Goal: Complete application form

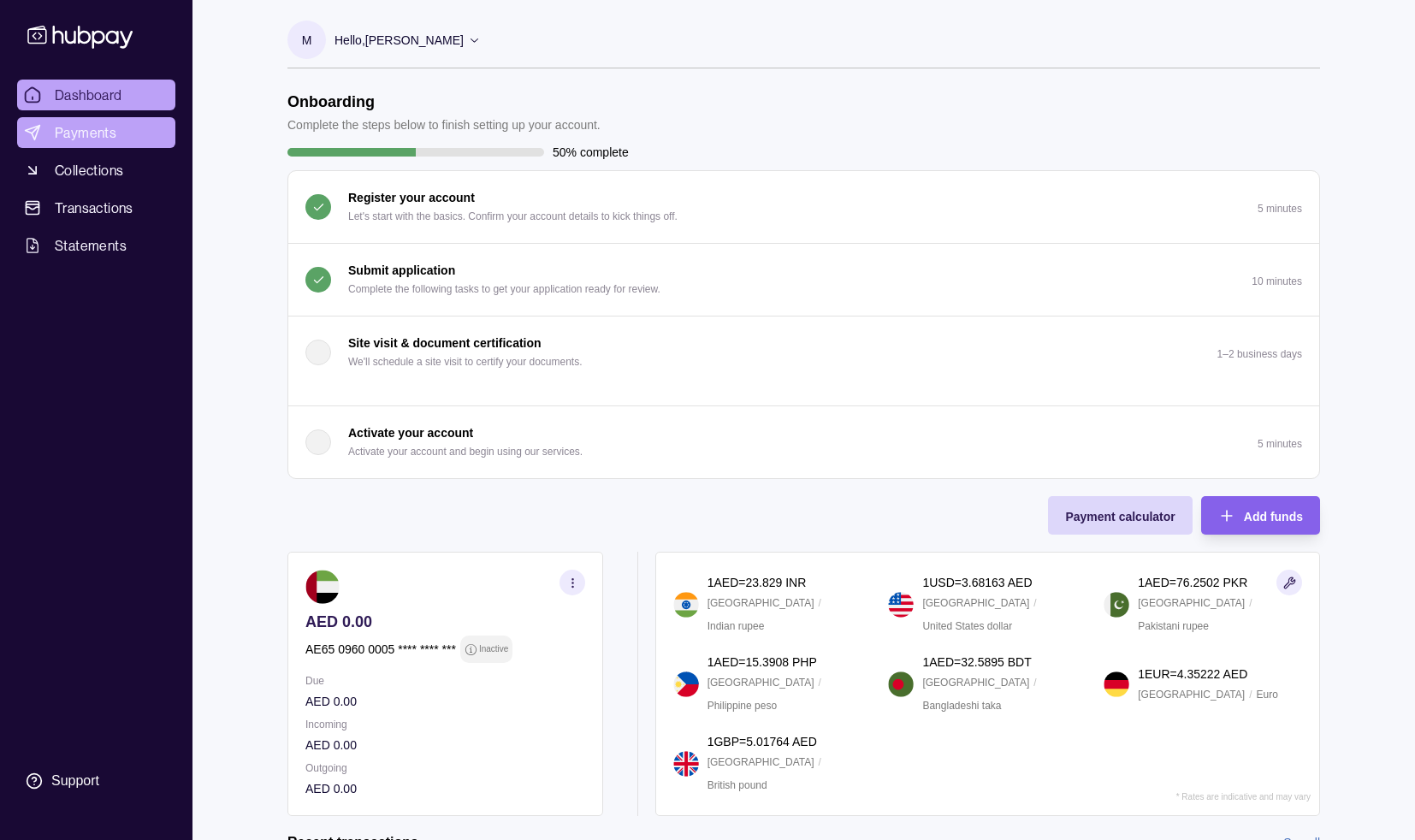
click at [125, 132] on link "Payments" at bounding box center [96, 132] width 158 height 31
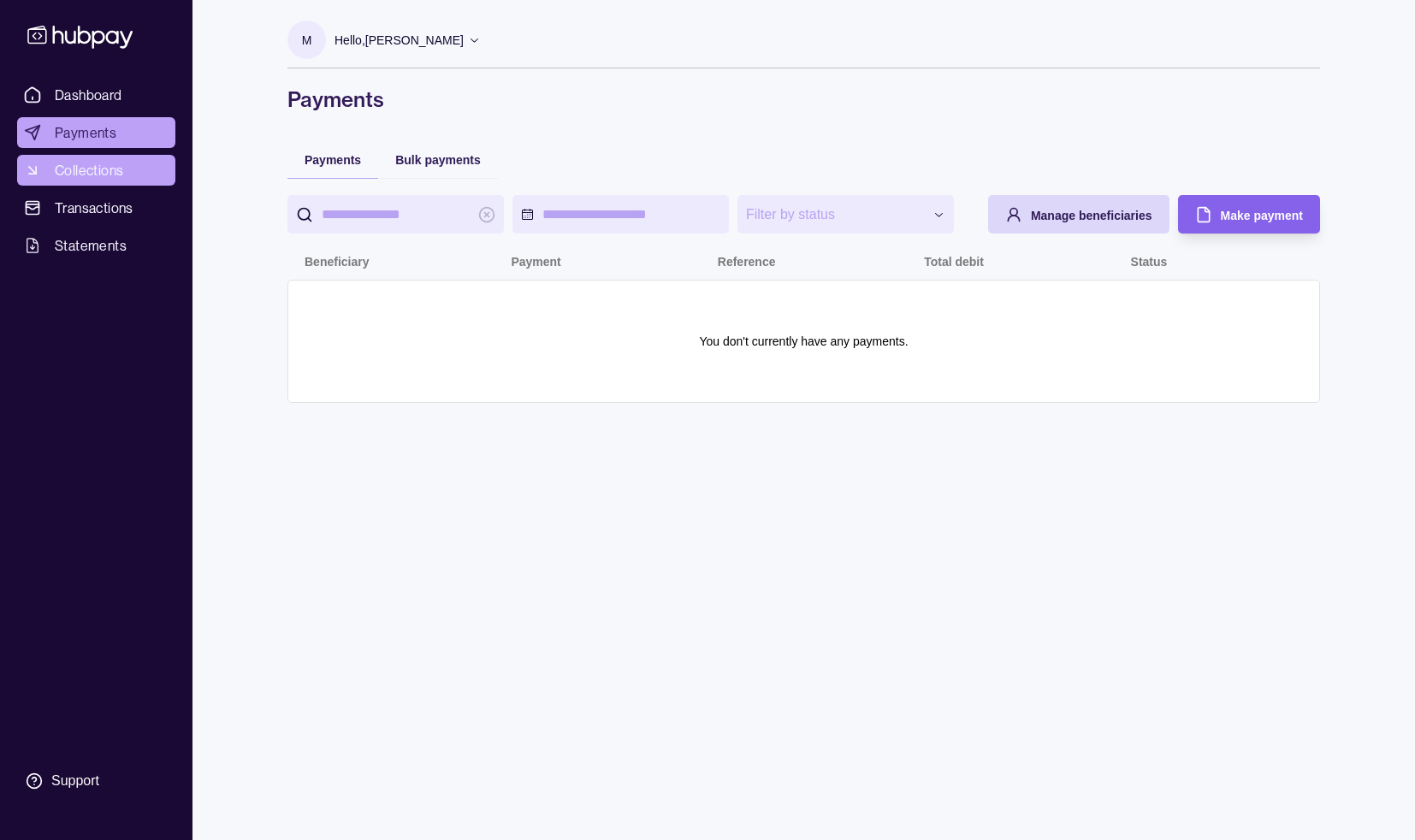
click at [112, 180] on link "Collections" at bounding box center [96, 169] width 158 height 31
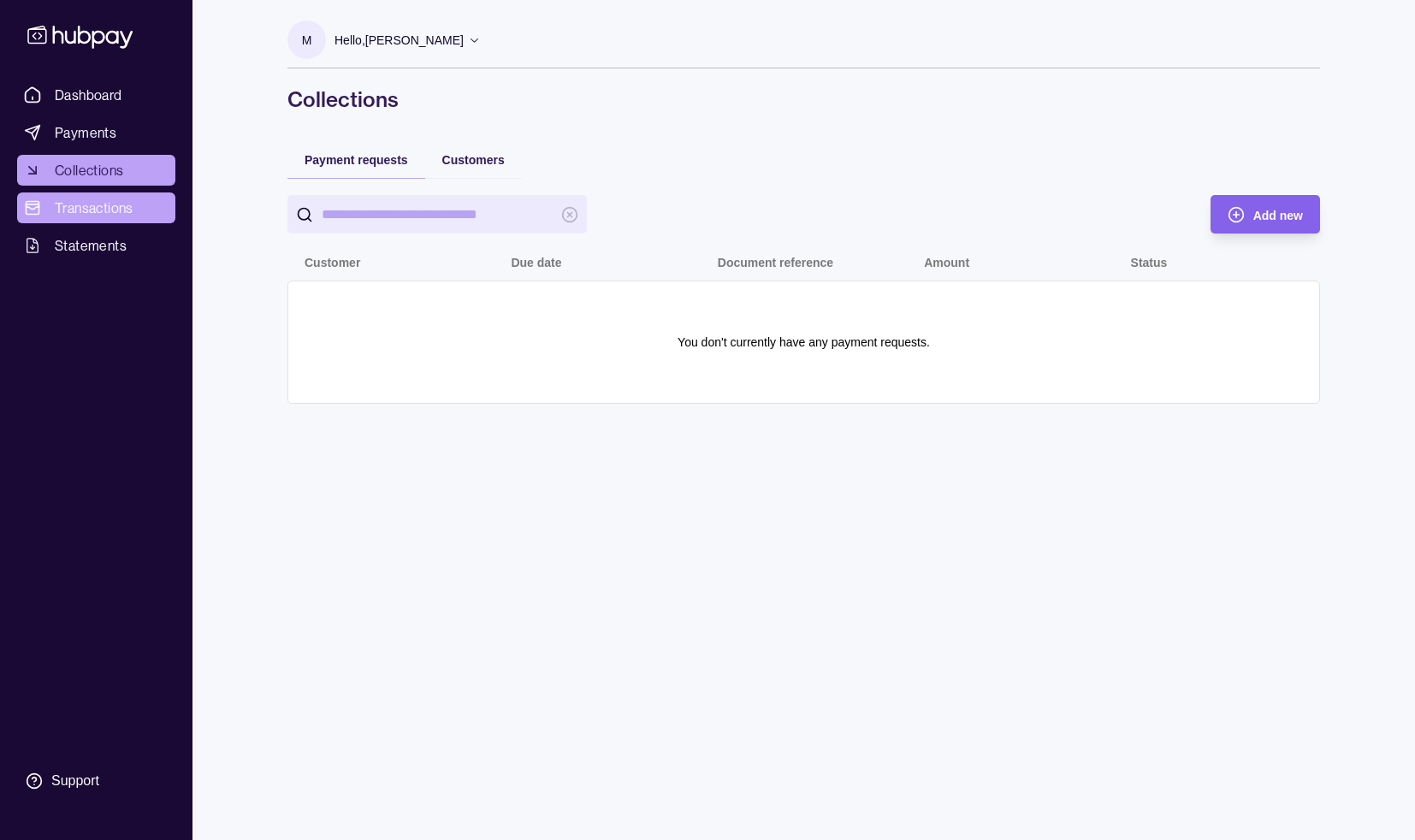
click at [135, 200] on link "Transactions" at bounding box center [96, 207] width 158 height 31
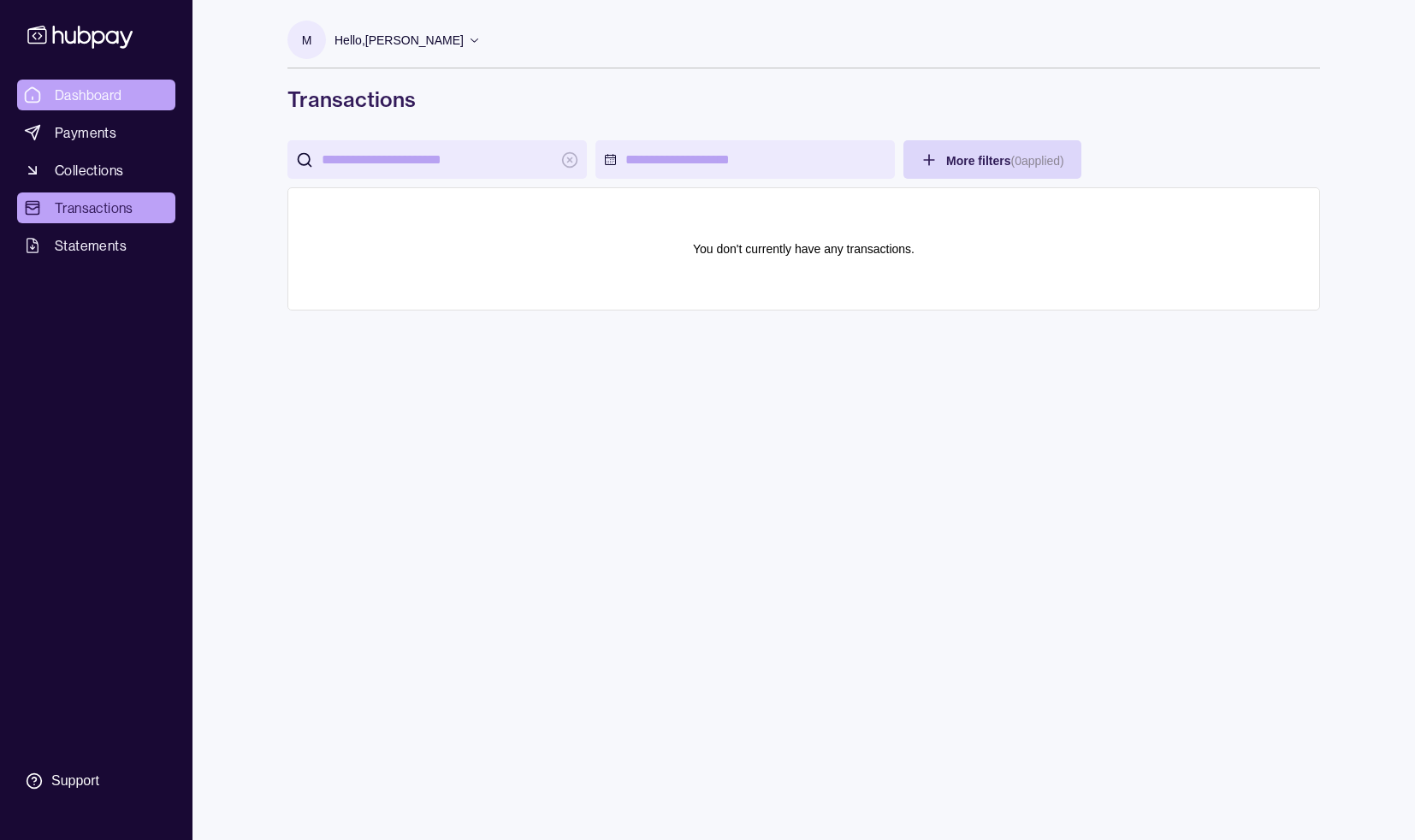
click at [106, 85] on span "Dashboard" at bounding box center [88, 95] width 68 height 20
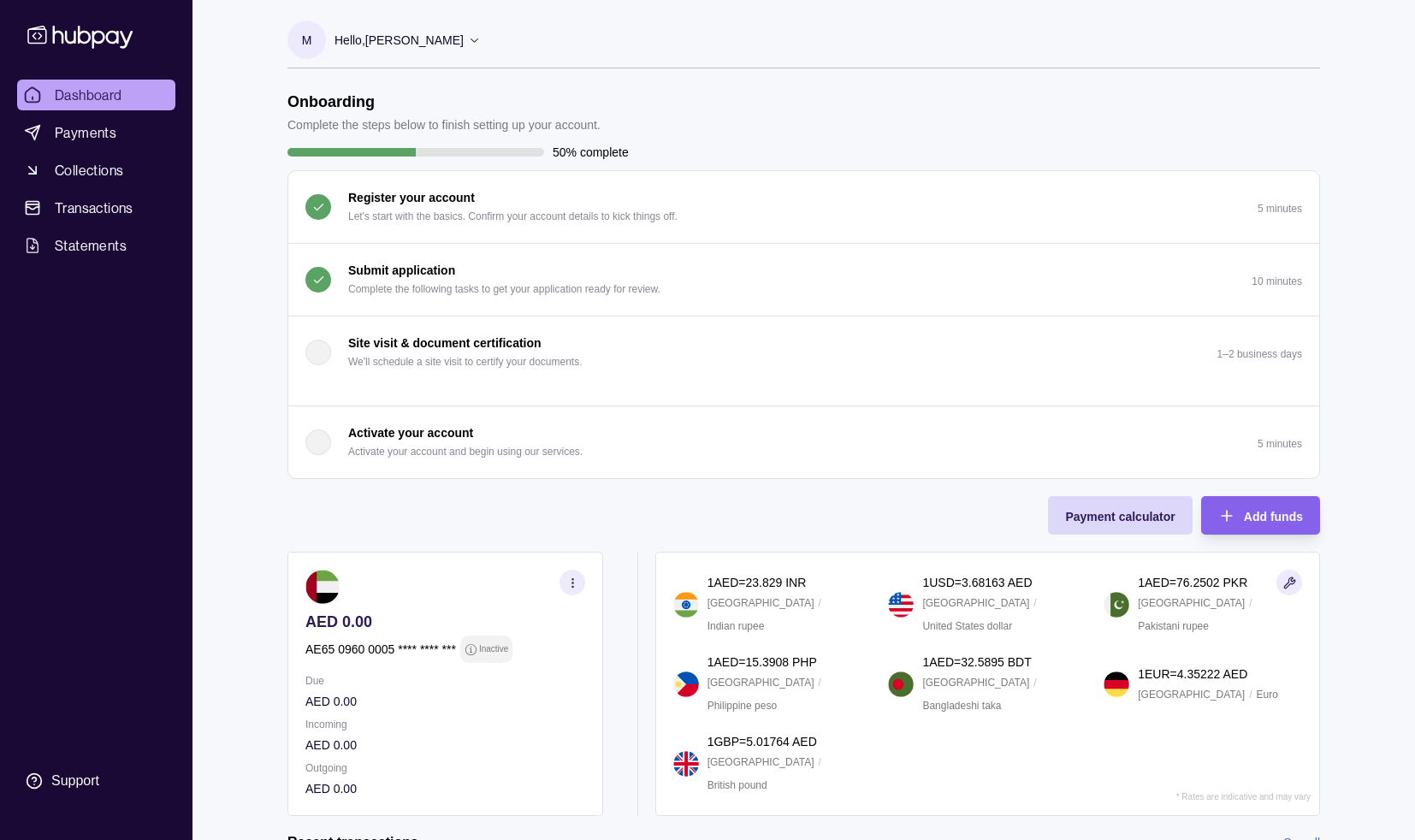
click at [463, 280] on p "Complete the following tasks to get your application ready for review." at bounding box center [504, 289] width 313 height 19
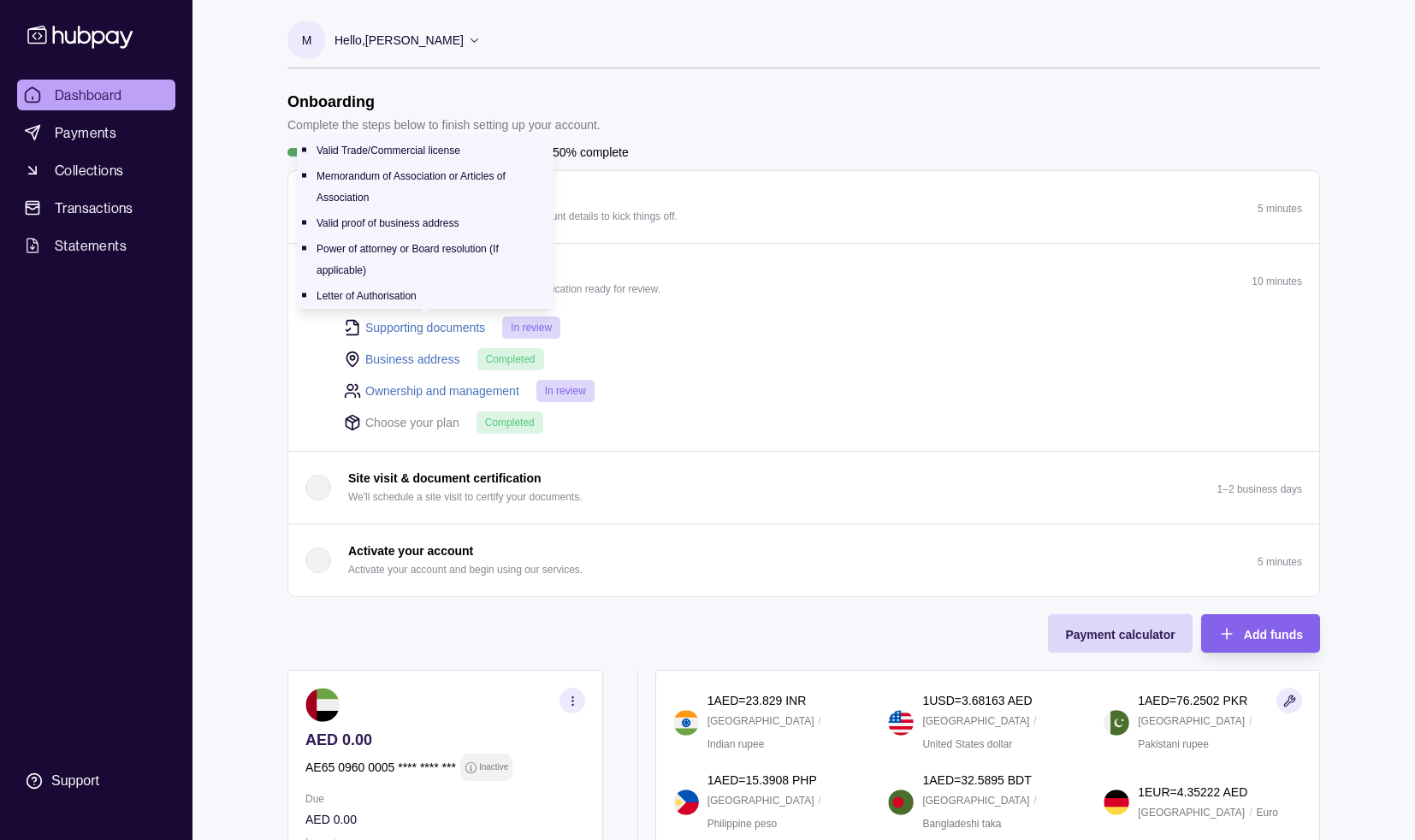
click at [442, 331] on link "Supporting documents" at bounding box center [425, 327] width 120 height 19
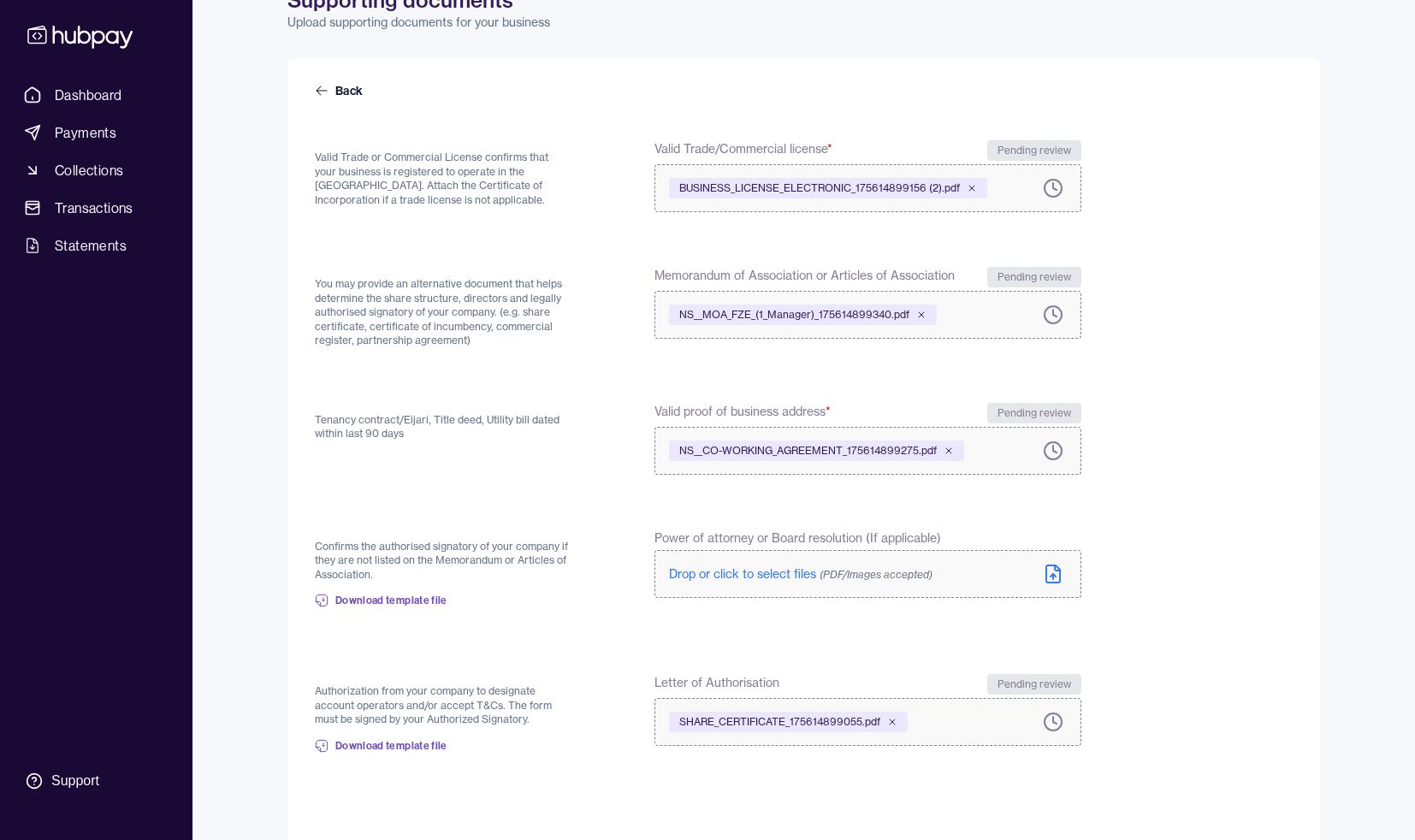
scroll to position [194, 0]
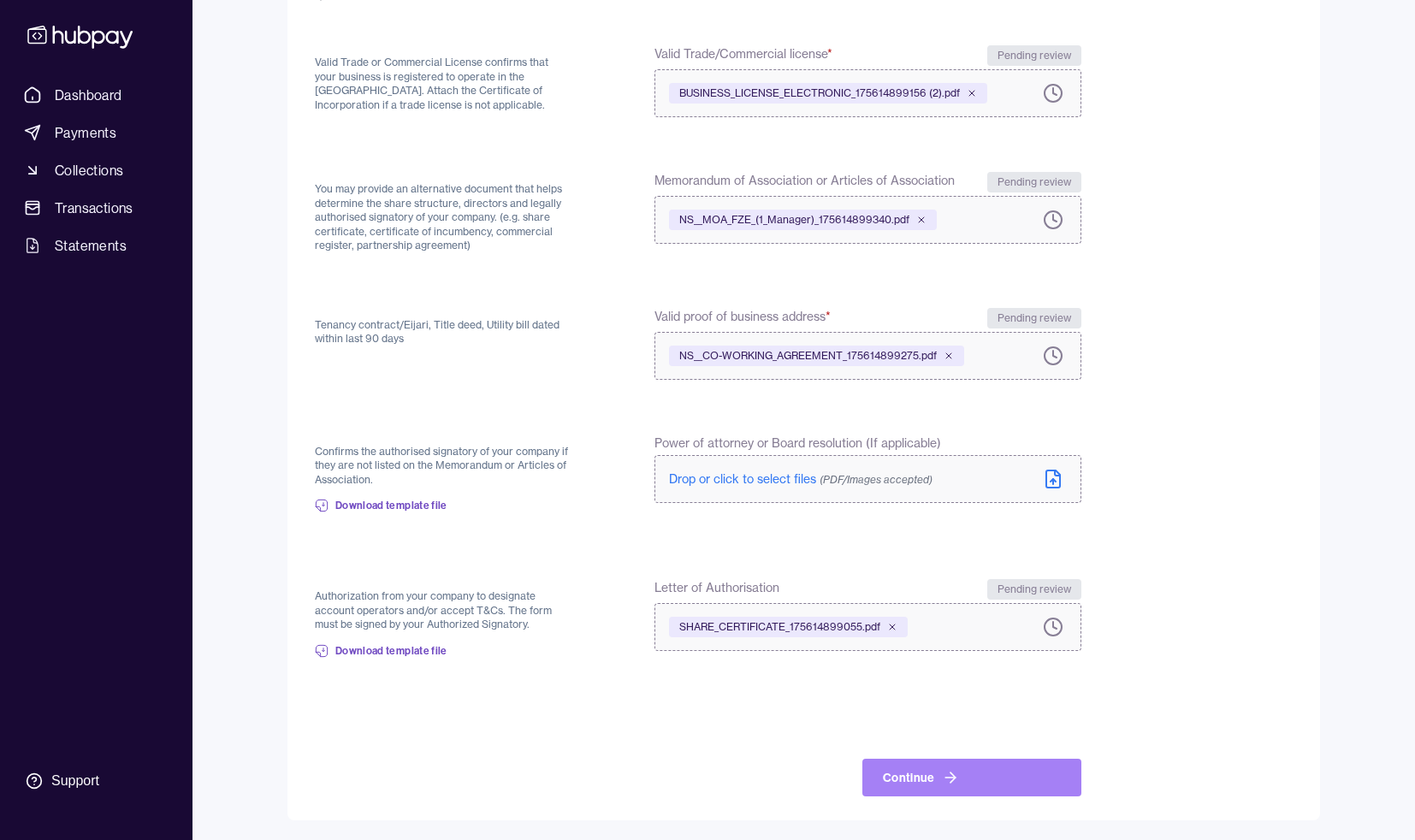
click at [881, 775] on button "Continue" at bounding box center [971, 777] width 219 height 37
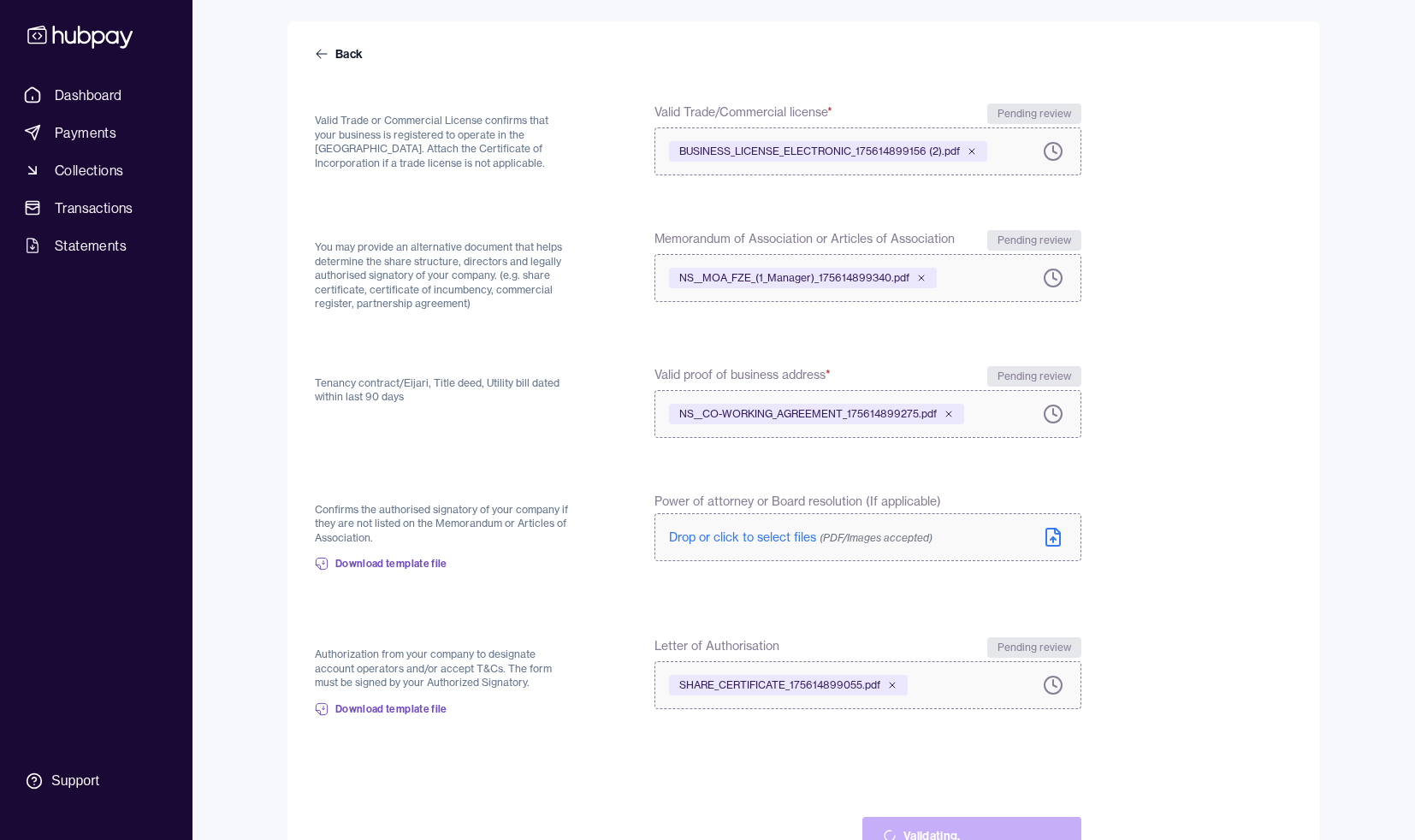
scroll to position [218, 0]
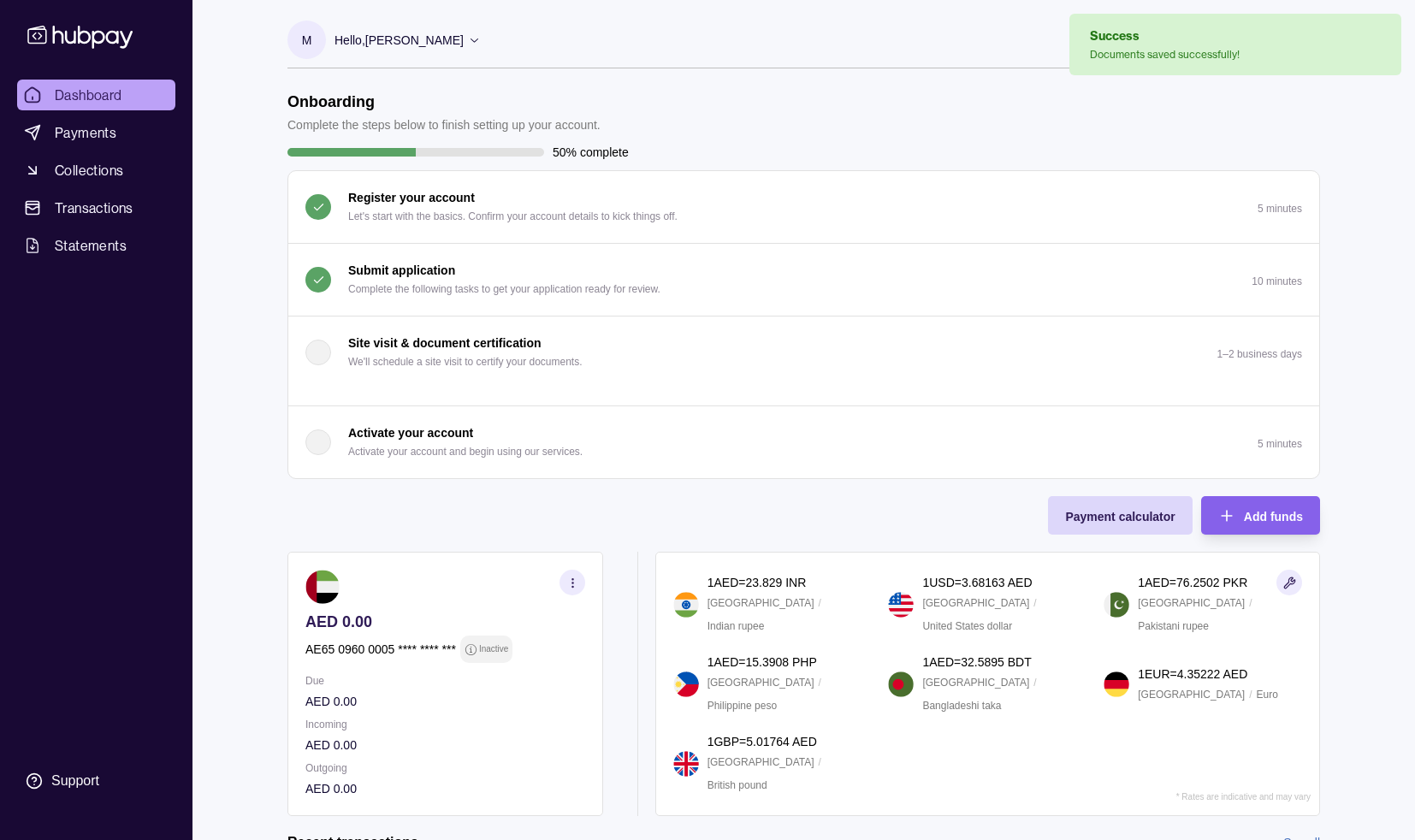
click at [588, 293] on p "Complete the following tasks to get your application ready for review." at bounding box center [504, 289] width 313 height 19
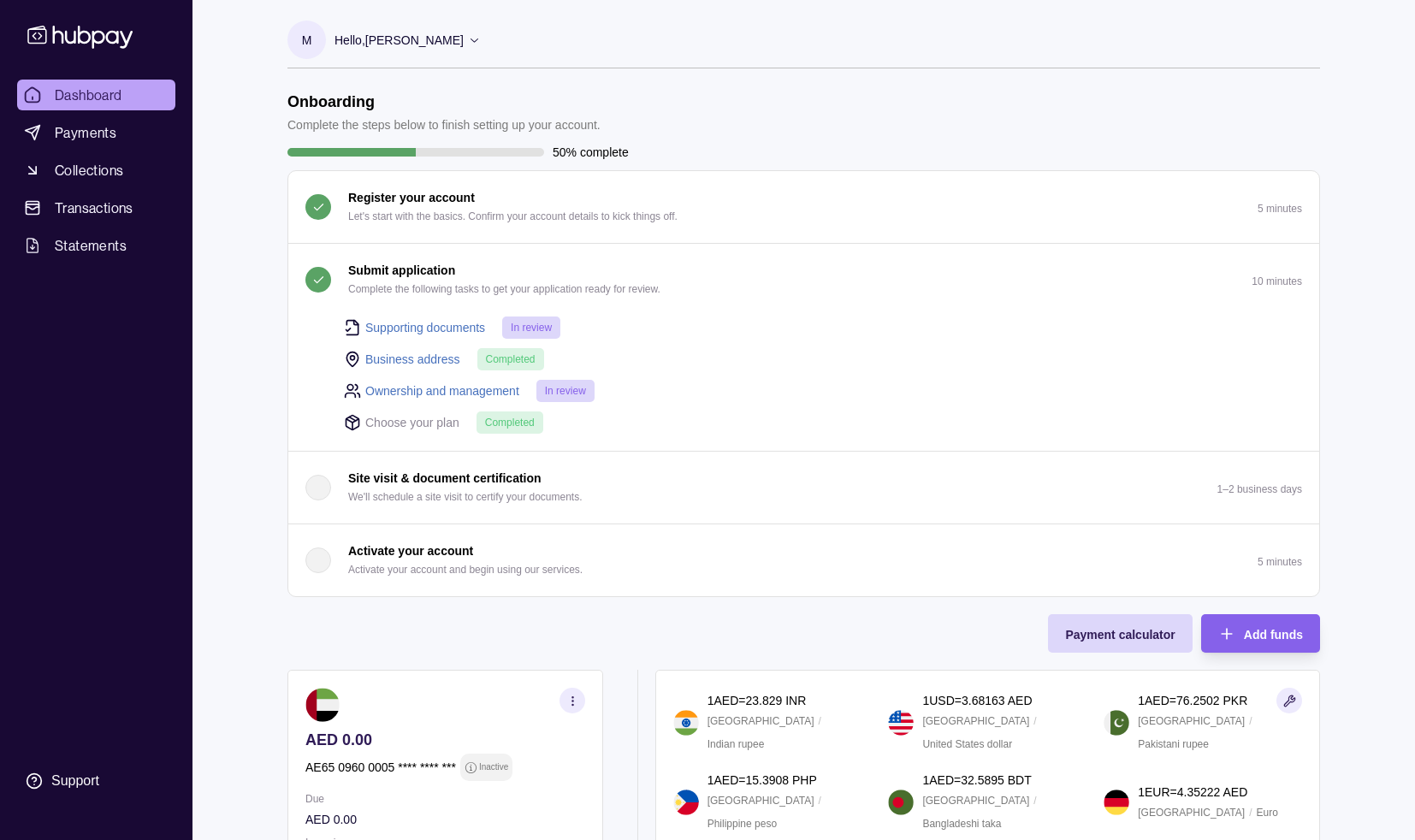
click at [434, 392] on link "Ownership and management" at bounding box center [442, 391] width 154 height 19
